Goal: Task Accomplishment & Management: Use online tool/utility

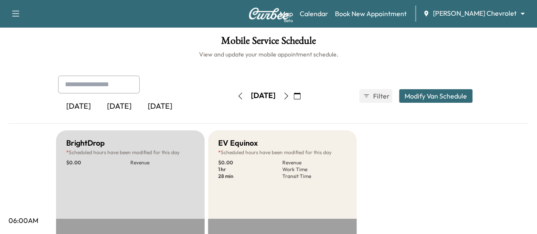
click at [233, 95] on button "button" at bounding box center [240, 96] width 14 height 14
click at [233, 96] on button "button" at bounding box center [240, 96] width 14 height 14
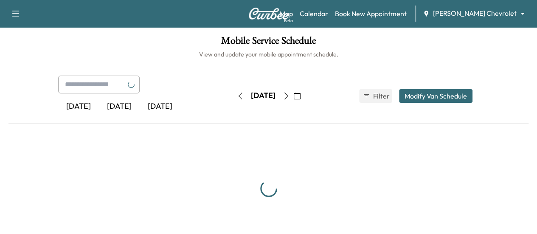
click at [233, 96] on button "button" at bounding box center [240, 96] width 14 height 14
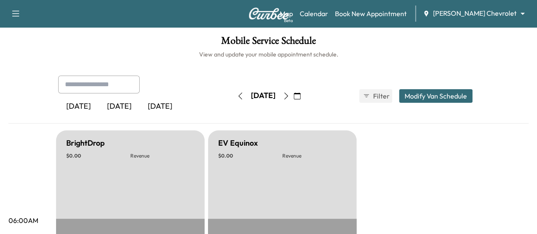
click at [237, 96] on icon "button" at bounding box center [240, 96] width 7 height 7
click at [233, 96] on button "button" at bounding box center [240, 96] width 14 height 14
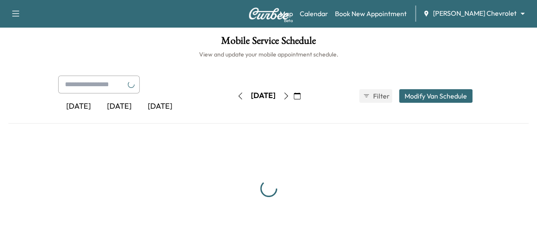
click at [237, 96] on icon "button" at bounding box center [240, 96] width 7 height 7
click at [233, 96] on button "button" at bounding box center [240, 96] width 14 height 14
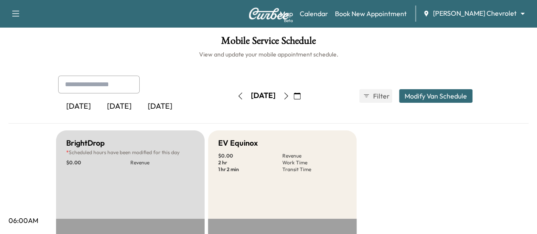
click at [233, 96] on button "button" at bounding box center [240, 96] width 14 height 14
click at [233, 93] on button "button" at bounding box center [240, 96] width 14 height 14
click at [289, 96] on icon "button" at bounding box center [286, 96] width 7 height 7
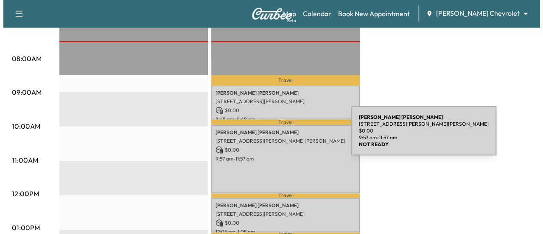
scroll to position [212, 0]
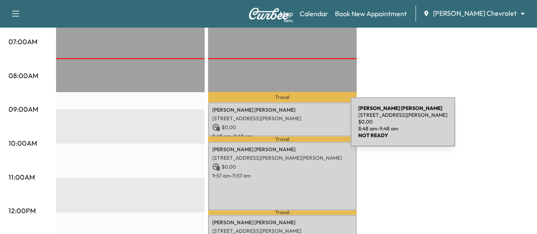
click at [287, 127] on p "$ 0.00" at bounding box center [282, 127] width 140 height 8
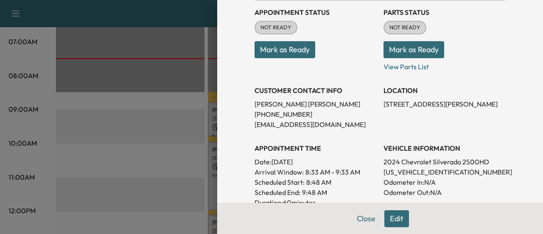
scroll to position [127, 0]
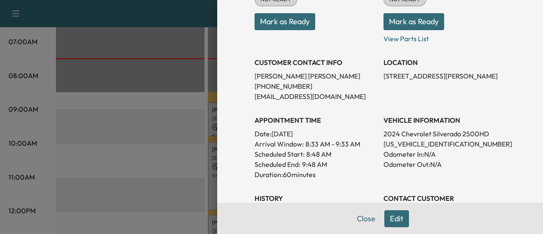
click at [423, 146] on p "[US_VEHICLE_IDENTIFICATION_NUMBER]" at bounding box center [445, 144] width 122 height 10
click at [422, 123] on h3 "VEHICLE INFORMATION" at bounding box center [445, 120] width 122 height 10
click at [401, 142] on p "[US_VEHICLE_IDENTIFICATION_NUMBER]" at bounding box center [445, 144] width 122 height 10
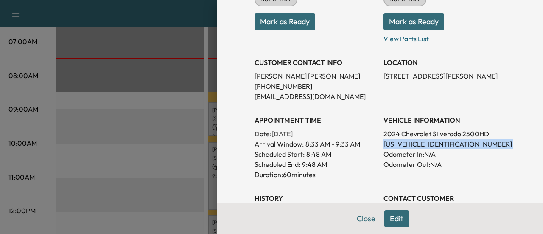
click at [401, 142] on p "[US_VEHICLE_IDENTIFICATION_NUMBER]" at bounding box center [445, 144] width 122 height 10
copy p "[US_VEHICLE_IDENTIFICATION_NUMBER]"
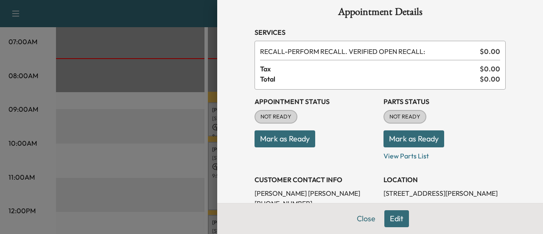
scroll to position [0, 0]
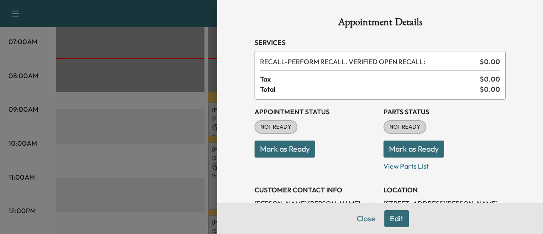
click at [367, 225] on button "Close" at bounding box center [366, 218] width 30 height 17
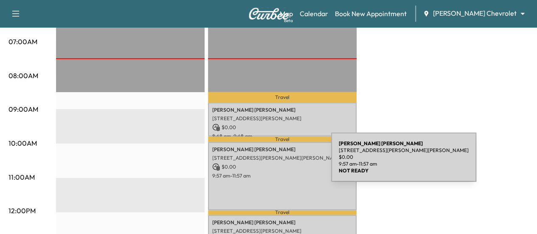
click at [267, 163] on p "$ 0.00" at bounding box center [282, 167] width 140 height 8
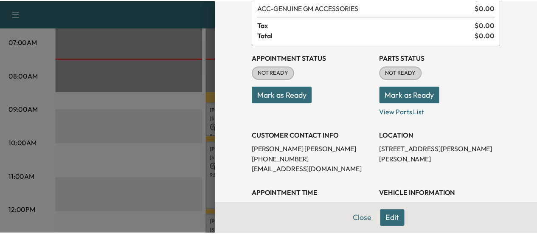
scroll to position [42, 0]
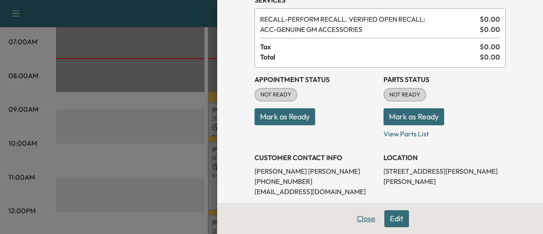
click at [356, 222] on button "Close" at bounding box center [366, 218] width 30 height 17
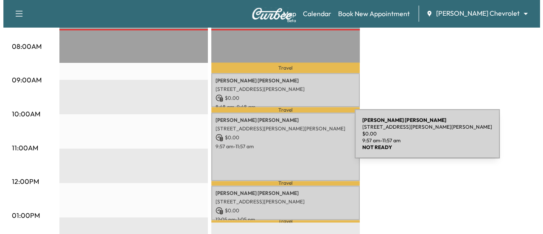
scroll to position [255, 0]
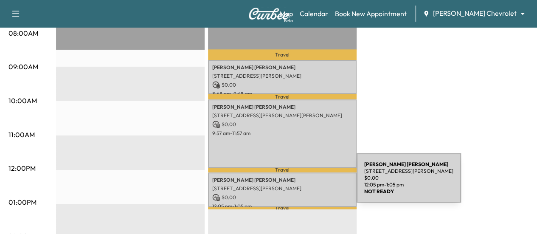
click at [293, 185] on p "[STREET_ADDRESS][PERSON_NAME]" at bounding box center [282, 188] width 140 height 7
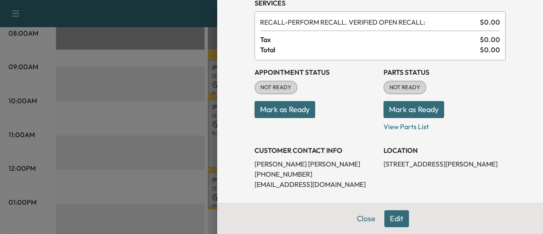
scroll to position [85, 0]
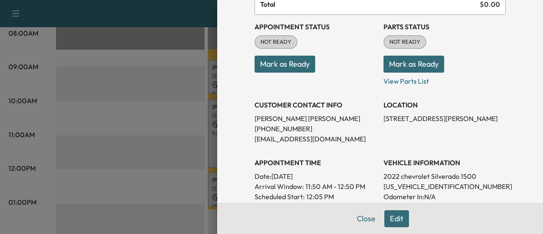
click at [410, 187] on p "[US_VEHICLE_IDENTIFICATION_NUMBER]" at bounding box center [445, 186] width 122 height 10
copy p "[US_VEHICLE_IDENTIFICATION_NUMBER]"
click at [359, 221] on button "Close" at bounding box center [366, 218] width 30 height 17
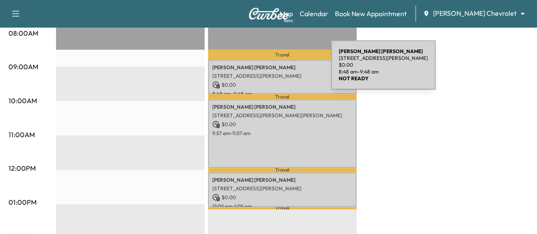
click at [268, 70] on div "[PERSON_NAME] [STREET_ADDRESS][PERSON_NAME] $ 0.00 8:48 am - 9:48 am" at bounding box center [282, 77] width 149 height 34
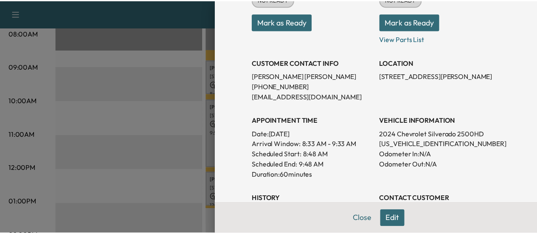
scroll to position [170, 0]
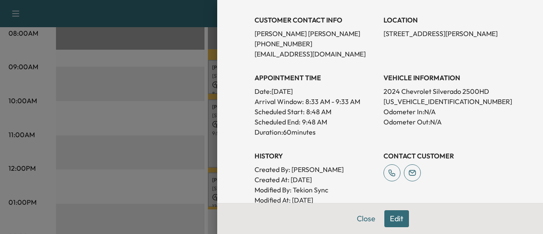
click at [411, 103] on p "[US_VEHICLE_IDENTIFICATION_NUMBER]" at bounding box center [445, 101] width 122 height 10
copy p "[US_VEHICLE_IDENTIFICATION_NUMBER]"
click at [403, 100] on p "[US_VEHICLE_IDENTIFICATION_NUMBER]" at bounding box center [445, 101] width 122 height 10
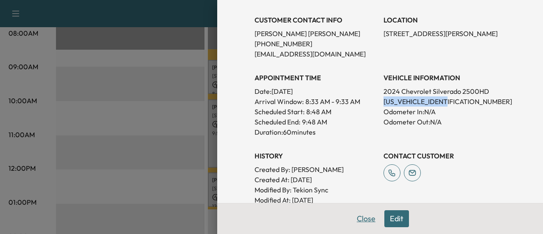
click at [366, 219] on button "Close" at bounding box center [366, 218] width 30 height 17
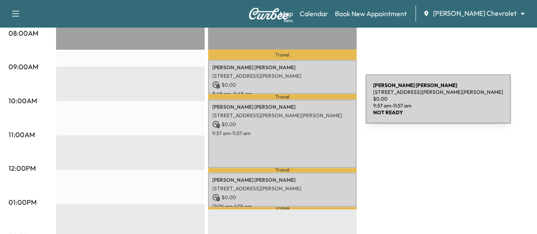
scroll to position [212, 0]
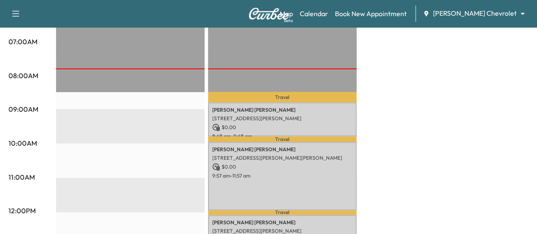
click at [257, 95] on p "Travel" at bounding box center [282, 97] width 149 height 10
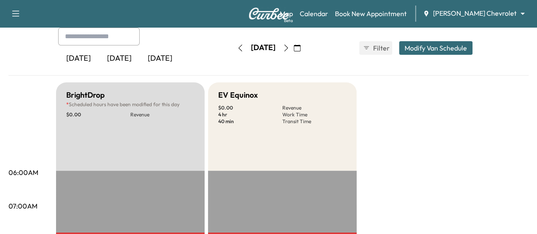
scroll to position [0, 0]
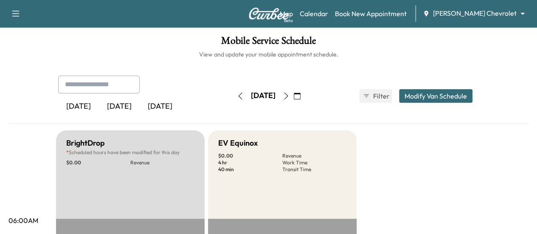
click at [289, 94] on icon "button" at bounding box center [286, 96] width 7 height 7
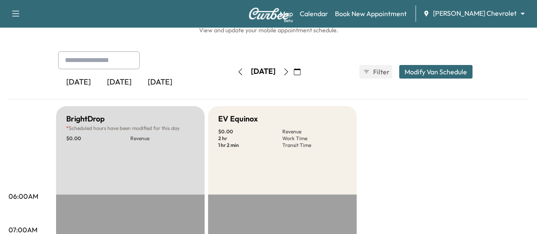
scroll to position [21, 0]
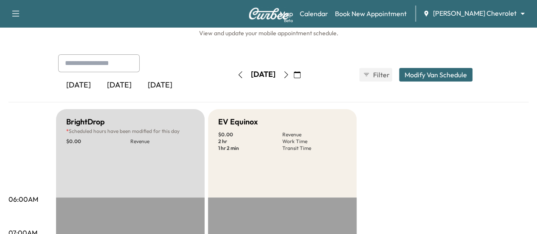
click at [289, 74] on icon "button" at bounding box center [286, 74] width 7 height 7
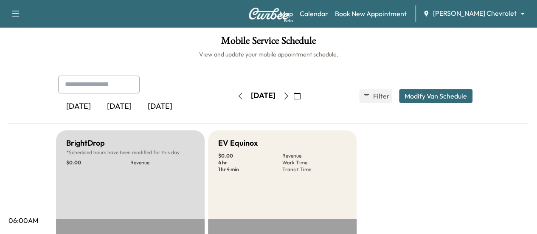
click at [288, 96] on icon "button" at bounding box center [286, 96] width 4 height 7
click at [289, 93] on icon "button" at bounding box center [286, 96] width 7 height 7
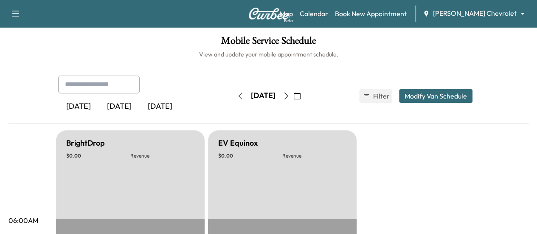
click at [293, 93] on button "button" at bounding box center [286, 96] width 14 height 14
click at [289, 93] on icon "button" at bounding box center [286, 96] width 7 height 7
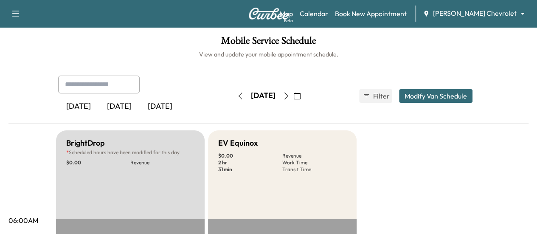
click at [289, 97] on icon "button" at bounding box center [286, 96] width 7 height 7
click at [293, 92] on button "button" at bounding box center [286, 96] width 14 height 14
click at [289, 95] on icon "button" at bounding box center [286, 96] width 7 height 7
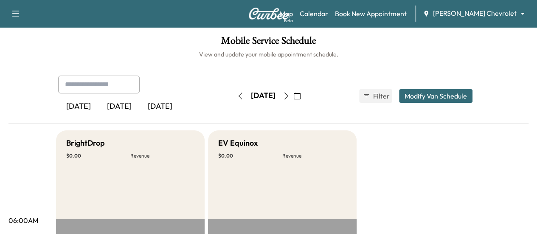
click at [233, 95] on button "button" at bounding box center [240, 96] width 14 height 14
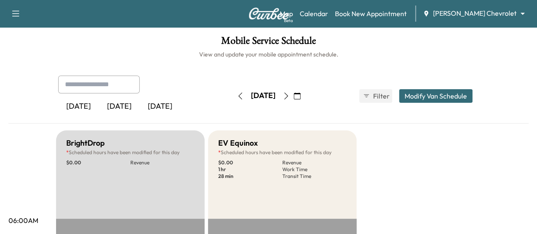
click at [233, 95] on div "[DATE]" at bounding box center [263, 96] width 60 height 14
click at [233, 99] on button "button" at bounding box center [240, 96] width 14 height 14
click at [237, 96] on icon "button" at bounding box center [240, 96] width 7 height 7
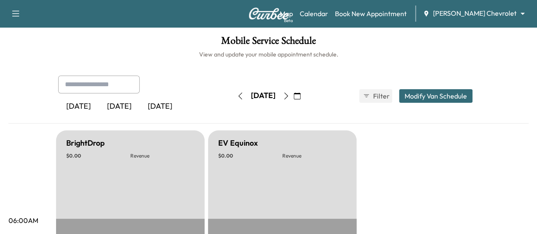
click at [237, 96] on icon "button" at bounding box center [240, 96] width 7 height 7
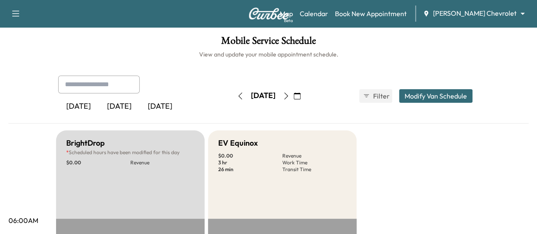
click at [233, 96] on button "button" at bounding box center [240, 96] width 14 height 14
click at [237, 96] on icon "button" at bounding box center [240, 96] width 7 height 7
click at [233, 96] on button "button" at bounding box center [240, 96] width 14 height 14
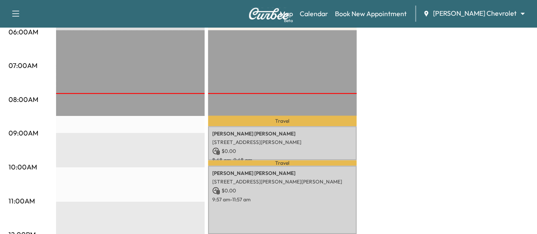
scroll to position [212, 0]
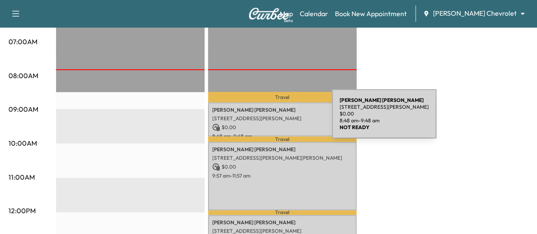
click at [269, 119] on p "[STREET_ADDRESS][PERSON_NAME]" at bounding box center [282, 118] width 140 height 7
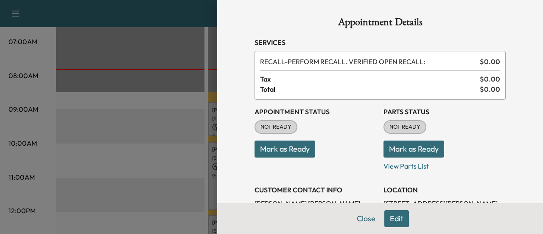
click at [396, 132] on div "NOT READY" at bounding box center [405, 127] width 43 height 14
click at [394, 127] on span "NOT READY" at bounding box center [404, 127] width 41 height 8
drag, startPoint x: 394, startPoint y: 142, endPoint x: 383, endPoint y: 145, distance: 11.5
click at [394, 142] on button "Mark as Ready" at bounding box center [414, 148] width 61 height 17
click at [291, 151] on button "Mark as Ready" at bounding box center [285, 148] width 61 height 17
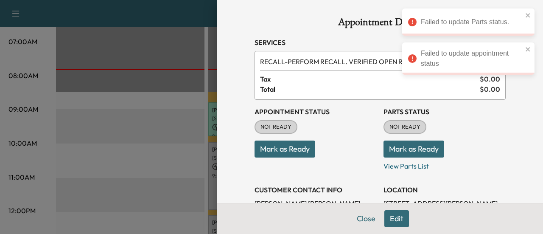
click at [288, 150] on button "Mark as Ready" at bounding box center [285, 148] width 61 height 17
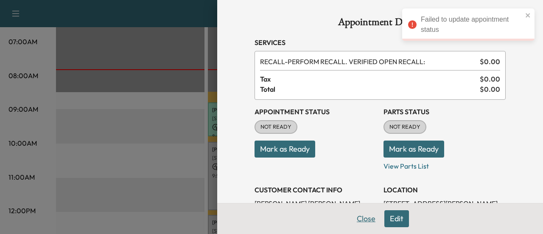
click at [366, 215] on button "Close" at bounding box center [366, 218] width 30 height 17
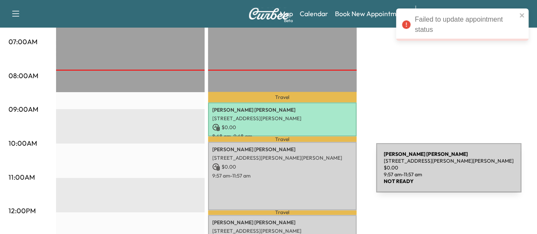
click at [312, 173] on p "9:57 am - 11:57 am" at bounding box center [282, 175] width 140 height 7
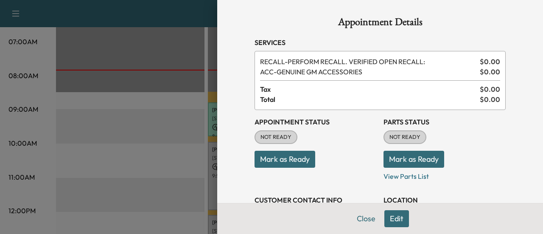
drag, startPoint x: 276, startPoint y: 156, endPoint x: 348, endPoint y: 153, distance: 71.8
click at [276, 156] on button "Mark as Ready" at bounding box center [285, 159] width 61 height 17
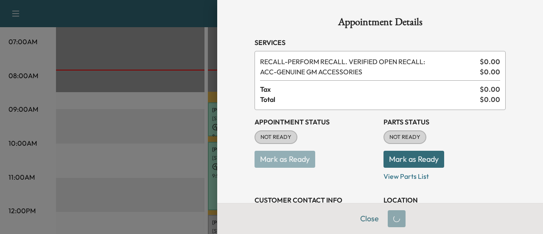
click at [384, 159] on button "Mark as Ready" at bounding box center [414, 159] width 61 height 17
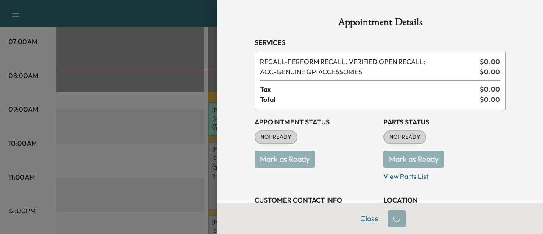
click at [365, 224] on button "Close" at bounding box center [370, 218] width 30 height 17
click at [364, 216] on button "Close" at bounding box center [370, 218] width 30 height 17
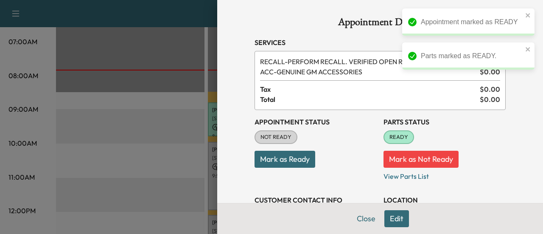
click at [297, 156] on button "Mark as Ready" at bounding box center [285, 159] width 61 height 17
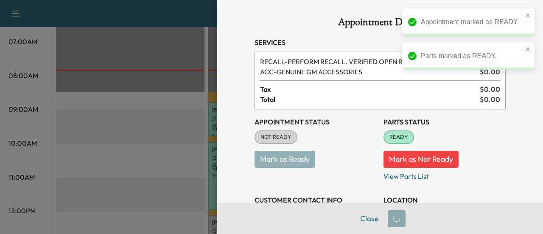
click at [367, 217] on button "Close" at bounding box center [370, 218] width 30 height 17
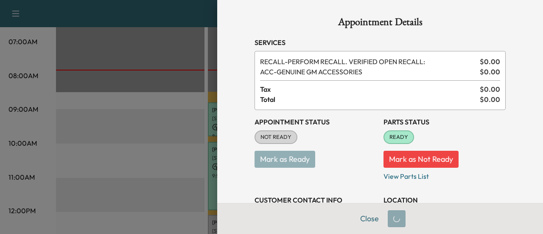
click at [165, 153] on div at bounding box center [271, 117] width 543 height 234
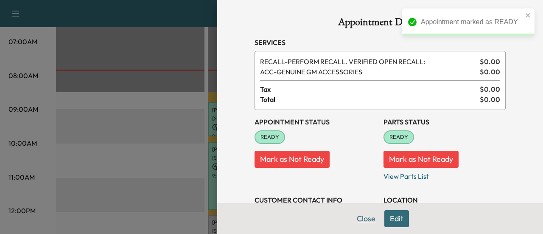
click at [361, 222] on button "Close" at bounding box center [366, 218] width 30 height 17
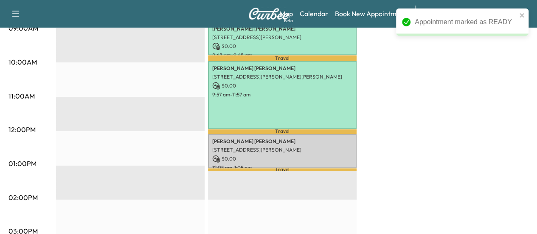
scroll to position [297, 0]
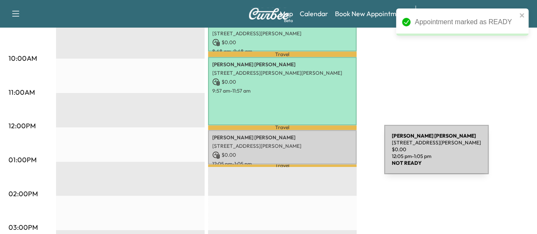
click at [321, 153] on p "$ 0.00" at bounding box center [282, 155] width 140 height 8
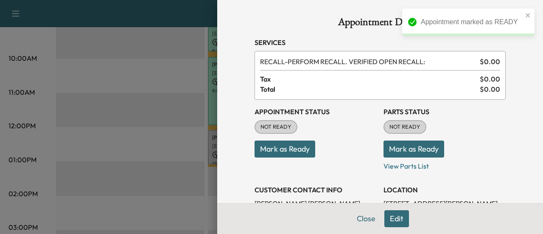
click at [295, 149] on button "Mark as Ready" at bounding box center [285, 148] width 61 height 17
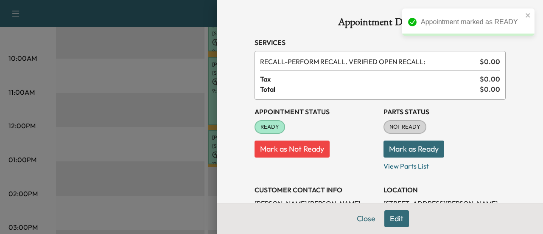
click at [402, 151] on button "Mark as Ready" at bounding box center [414, 148] width 61 height 17
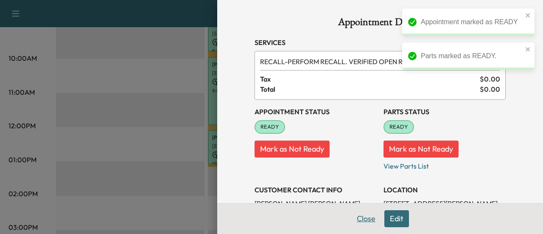
click at [358, 214] on button "Close" at bounding box center [366, 218] width 30 height 17
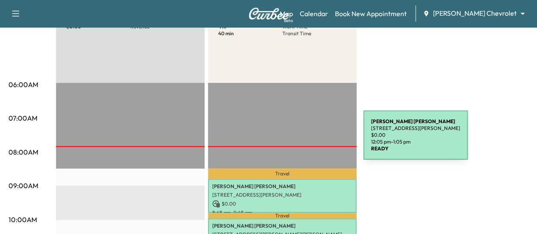
scroll to position [127, 0]
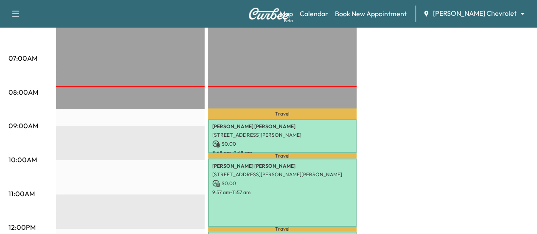
scroll to position [212, 0]
